Goal: Find specific page/section: Find specific page/section

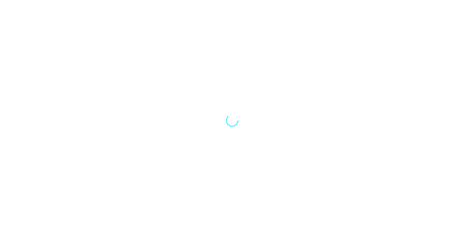
select select "Song"
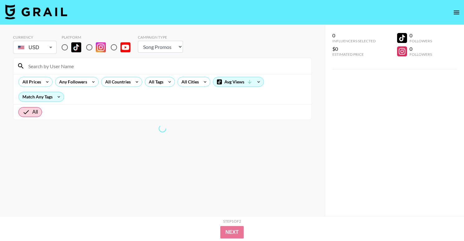
click at [67, 49] on input "radio" at bounding box center [64, 47] width 13 height 13
radio input "true"
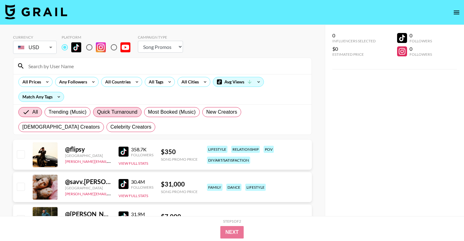
scroll to position [0, 0]
click at [55, 66] on input at bounding box center [166, 66] width 283 height 10
click at [158, 79] on div "All Tags" at bounding box center [155, 81] width 20 height 9
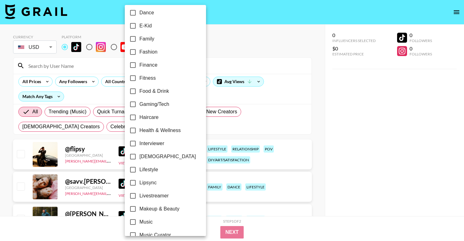
scroll to position [171, 0]
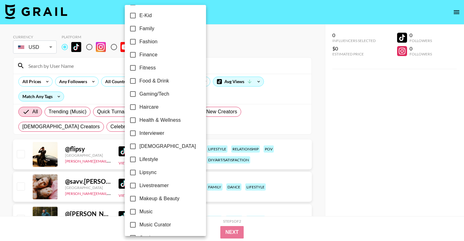
click at [133, 94] on input "Gaming/Tech" at bounding box center [132, 93] width 13 height 13
checkbox input "true"
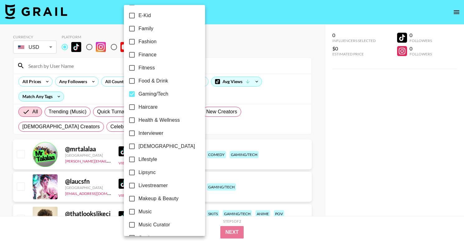
click at [131, 212] on input "Music" at bounding box center [131, 211] width 13 height 13
checkbox input "true"
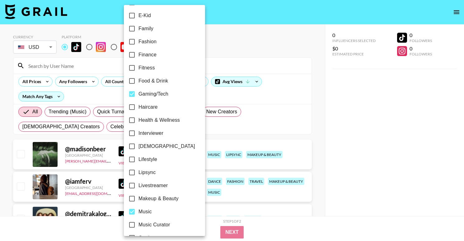
click at [98, 100] on div at bounding box center [232, 120] width 464 height 241
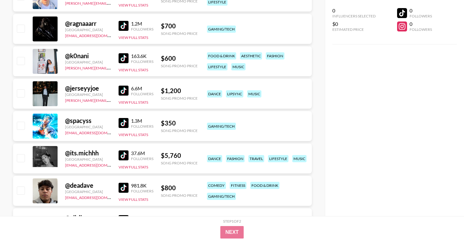
scroll to position [844, 0]
